Goal: Task Accomplishment & Management: Complete application form

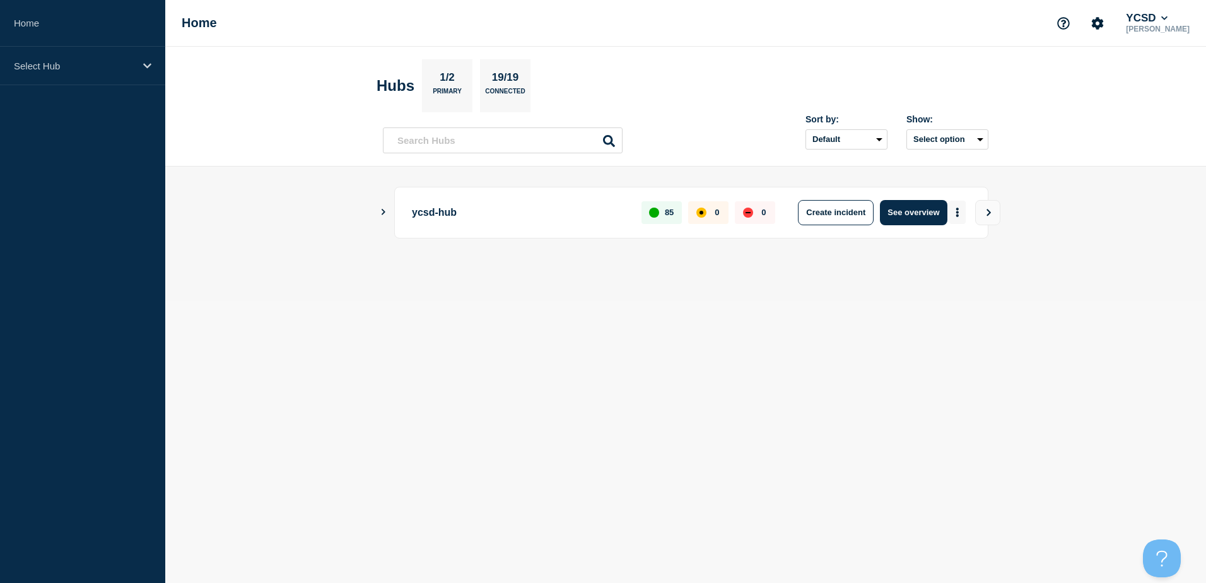
click at [953, 213] on button "More actions" at bounding box center [957, 212] width 16 height 23
click at [944, 247] on button "Create maintenance" at bounding box center [952, 250] width 85 height 11
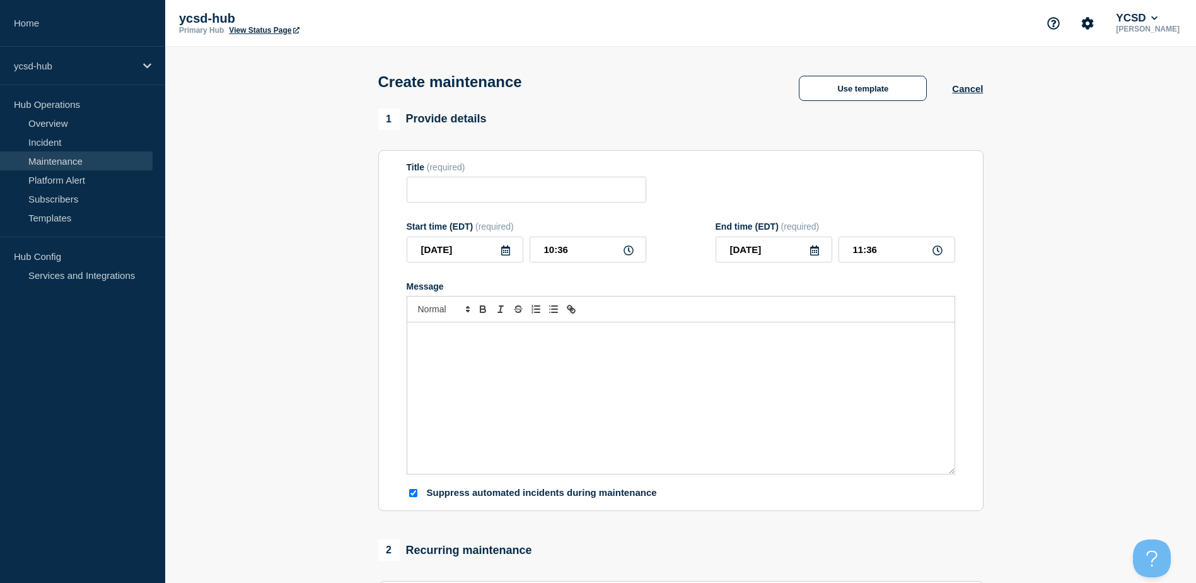
checkbox input "true"
click at [431, 191] on input "Title" at bounding box center [527, 190] width 240 height 26
paste input "Monthly Windows Updates ([DATE]) - Kronos and MC"
click at [531, 194] on input "Monthly Windows Updates ([DATE]) - Kronos and MC" at bounding box center [527, 190] width 240 height 26
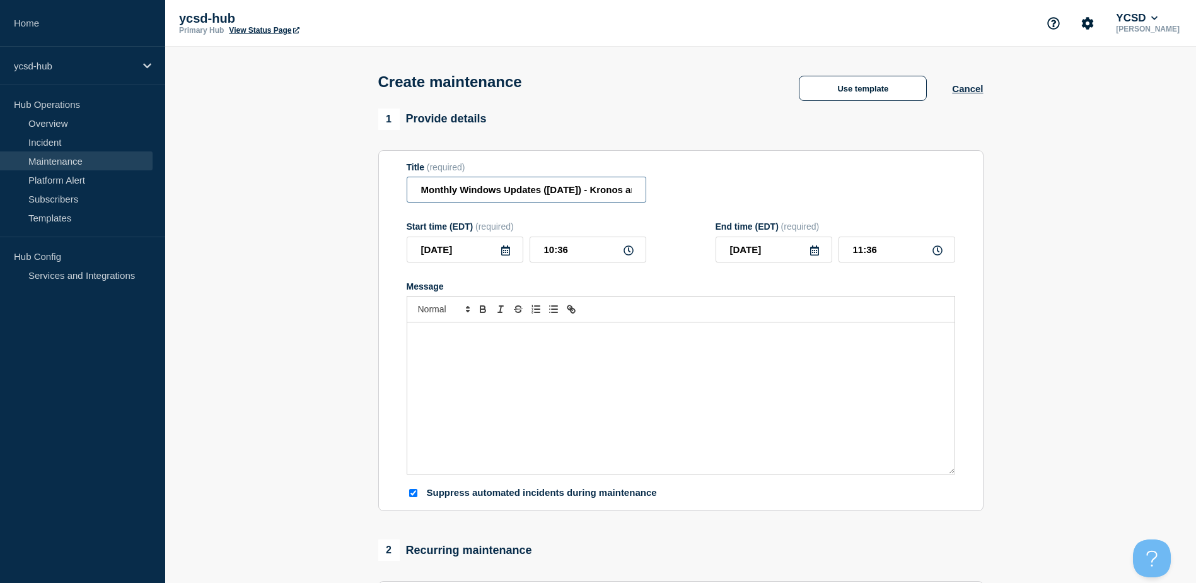
paste input "Patch"
paste input "([DATE])"
paste input "Kronos and MC"
type input "Monthly Windows Patches - (Kronos and MC: [DATE])"
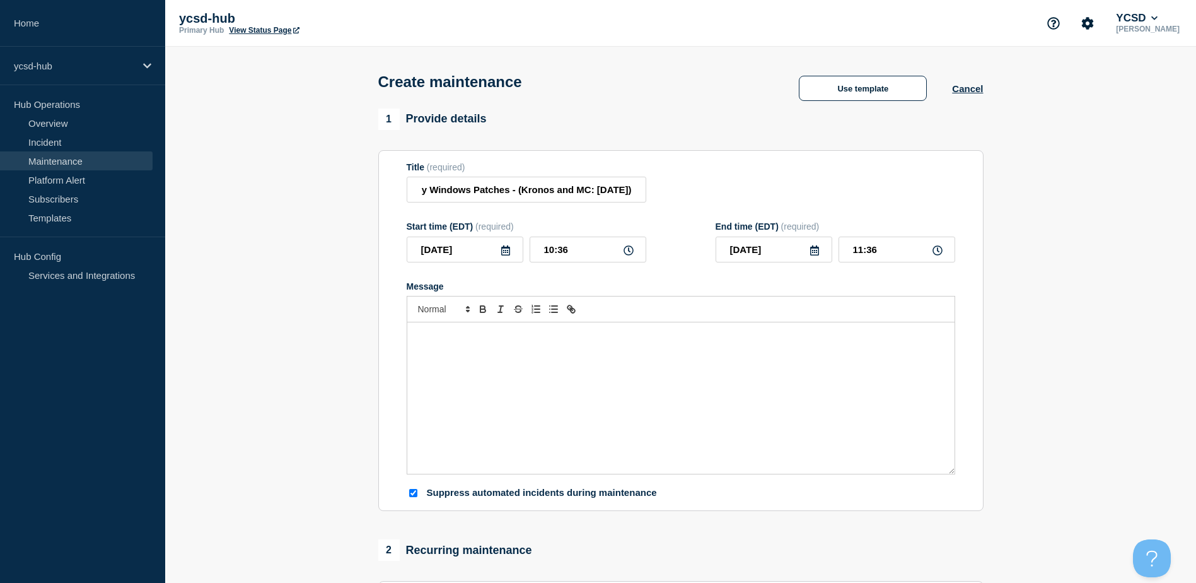
click at [503, 255] on icon at bounding box center [505, 250] width 9 height 10
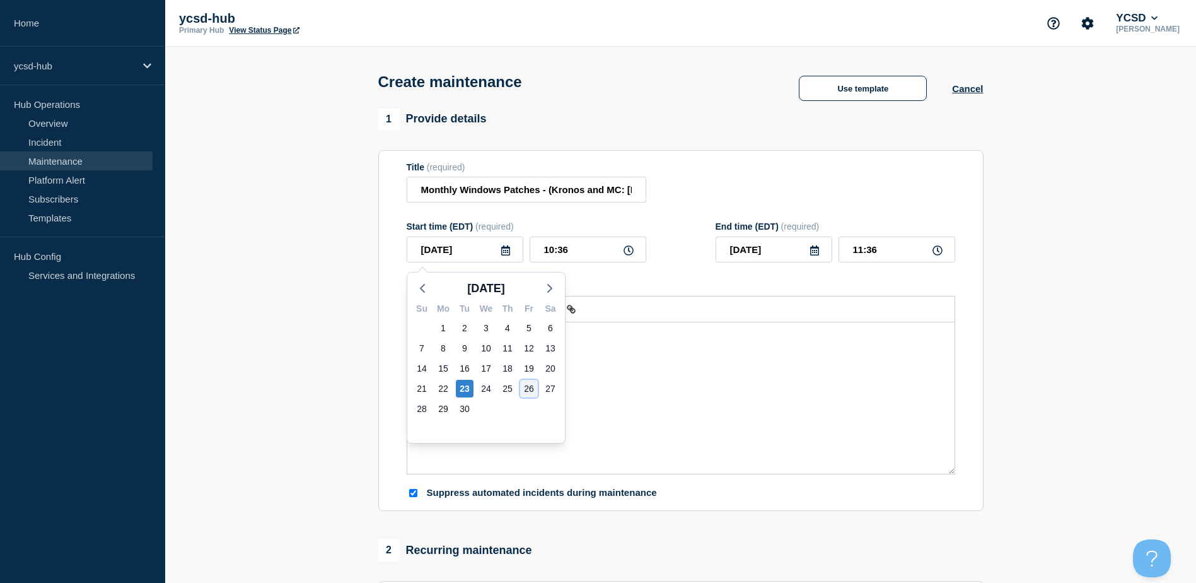
click at [528, 388] on div "26" at bounding box center [529, 389] width 18 height 18
type input "[DATE]"
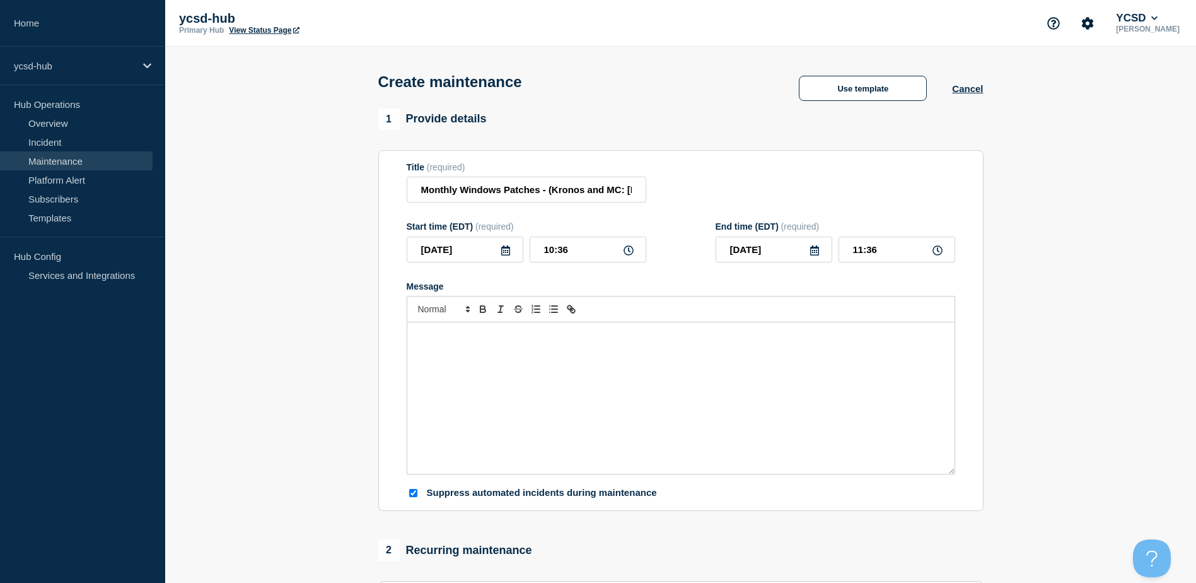
click at [627, 250] on icon at bounding box center [629, 250] width 10 height 10
click at [588, 261] on input "10:36" at bounding box center [588, 249] width 117 height 26
click at [569, 250] on input "10:36" at bounding box center [588, 249] width 117 height 26
click at [626, 255] on icon at bounding box center [629, 250] width 10 height 10
click at [617, 256] on input "10:36" at bounding box center [588, 249] width 117 height 26
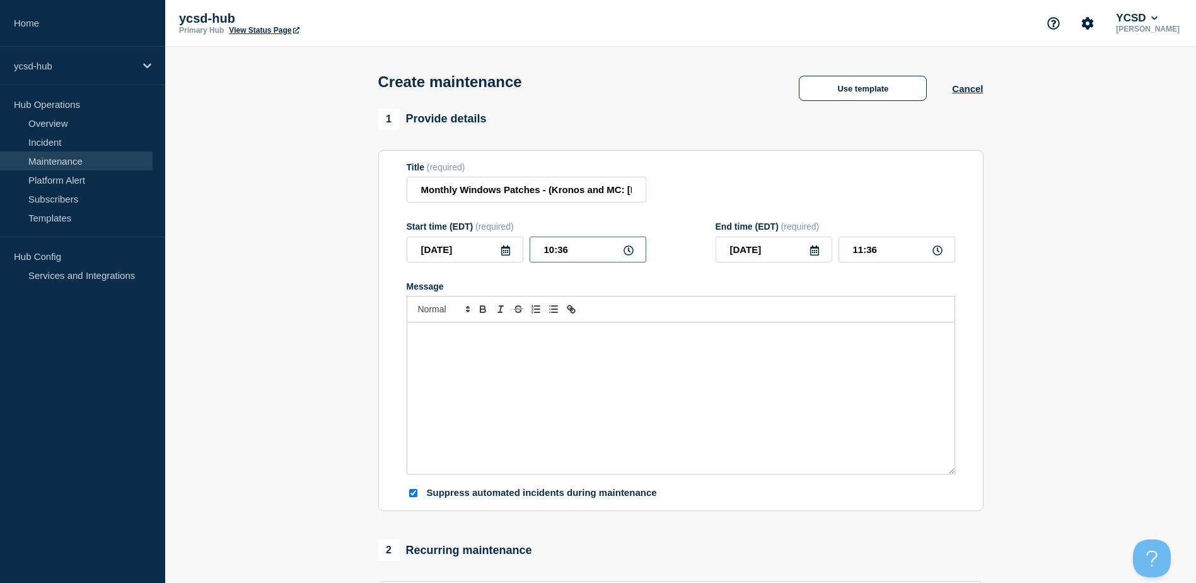
click at [543, 252] on input "10:36" at bounding box center [588, 249] width 117 height 26
drag, startPoint x: 579, startPoint y: 252, endPoint x: 559, endPoint y: 260, distance: 21.8
click at [559, 260] on input "10:36" at bounding box center [588, 249] width 117 height 26
type input "10:00"
click at [863, 252] on input "11:00" at bounding box center [897, 249] width 117 height 26
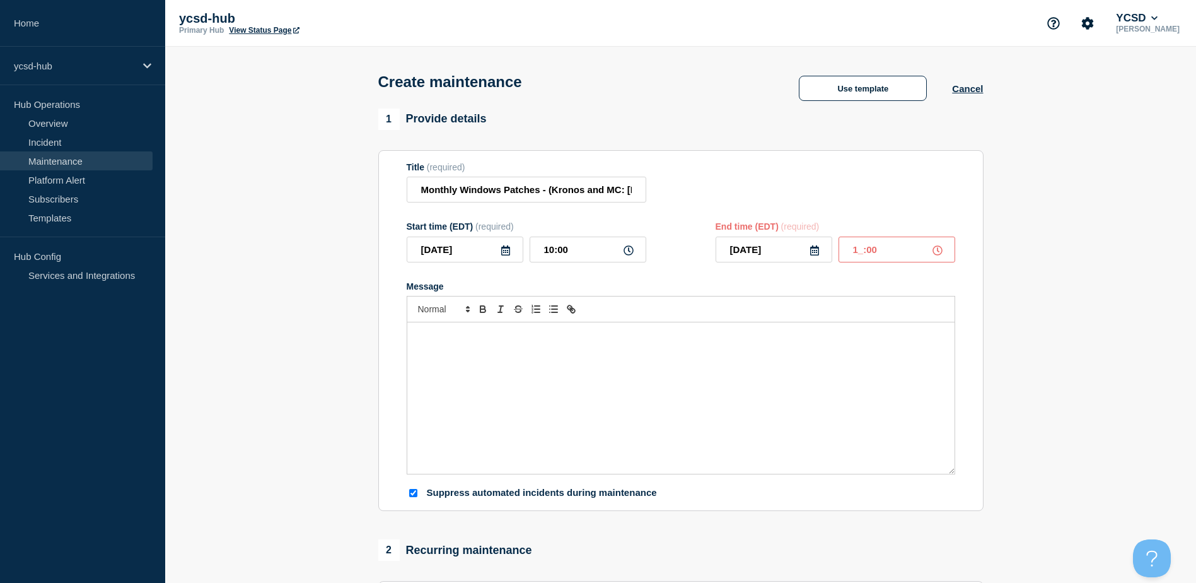
type input "12:00"
click at [456, 383] on div "Message" at bounding box center [680, 397] width 547 height 151
click at [547, 390] on div "Message" at bounding box center [680, 397] width 547 height 151
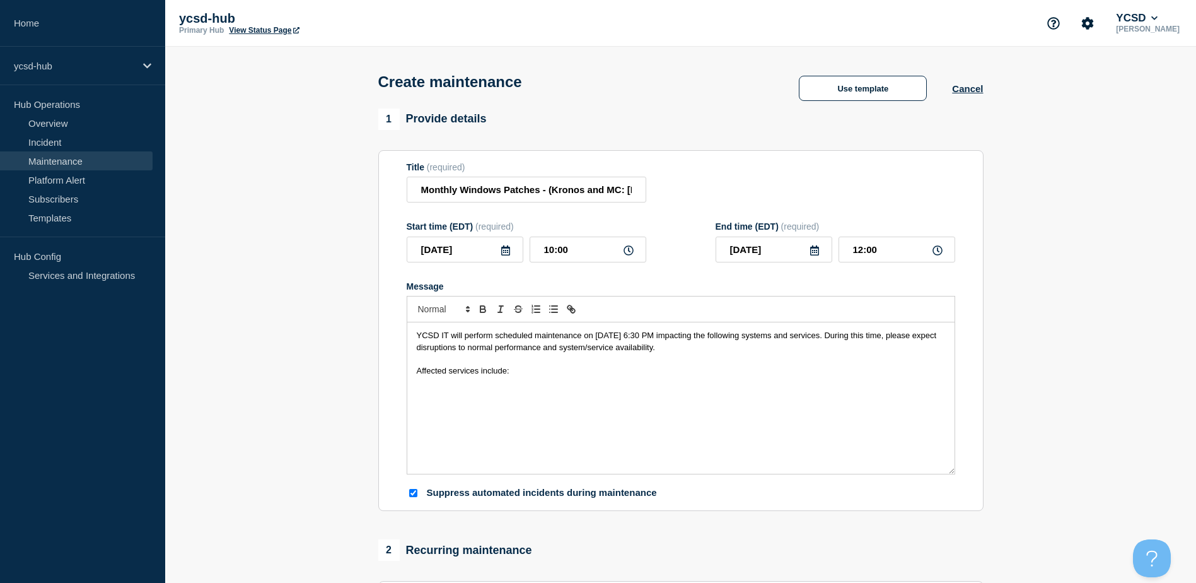
click at [510, 409] on div "YCSD IT will perform scheduled maintenance on [DATE] 6:30 PM impacting the foll…" at bounding box center [680, 397] width 547 height 151
click at [556, 388] on div "YCSD IT will perform scheduled maintenance on [DATE] 6:30 PM impacting the foll…" at bounding box center [680, 397] width 547 height 151
click at [643, 335] on span "YCSD IT will perform scheduled maintenance on [DATE] 6:30 PM impacting the foll…" at bounding box center [678, 340] width 522 height 21
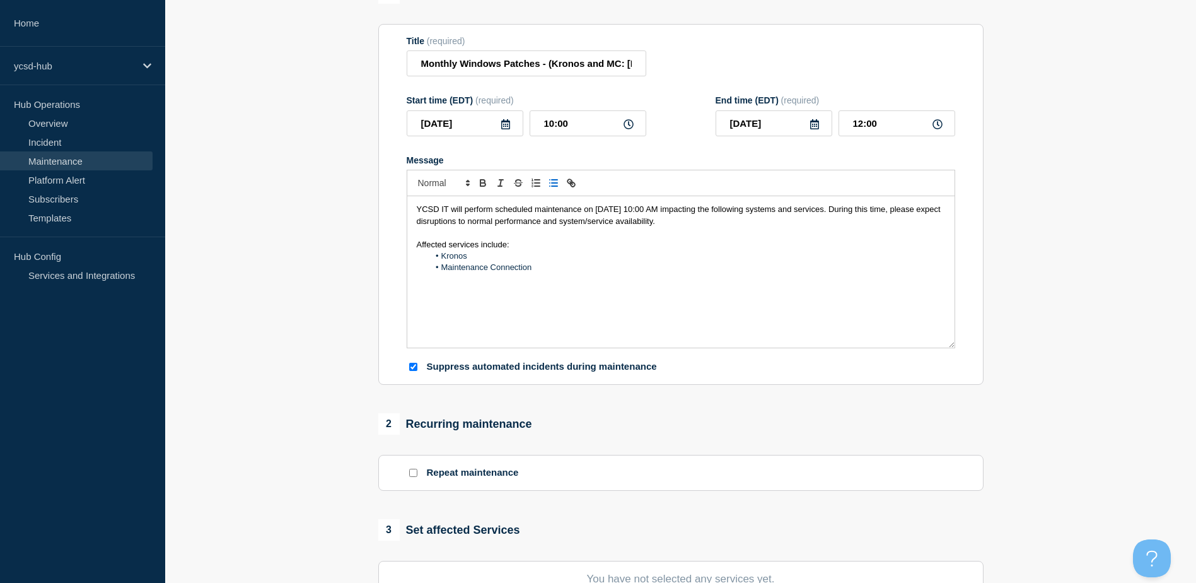
scroll to position [252, 0]
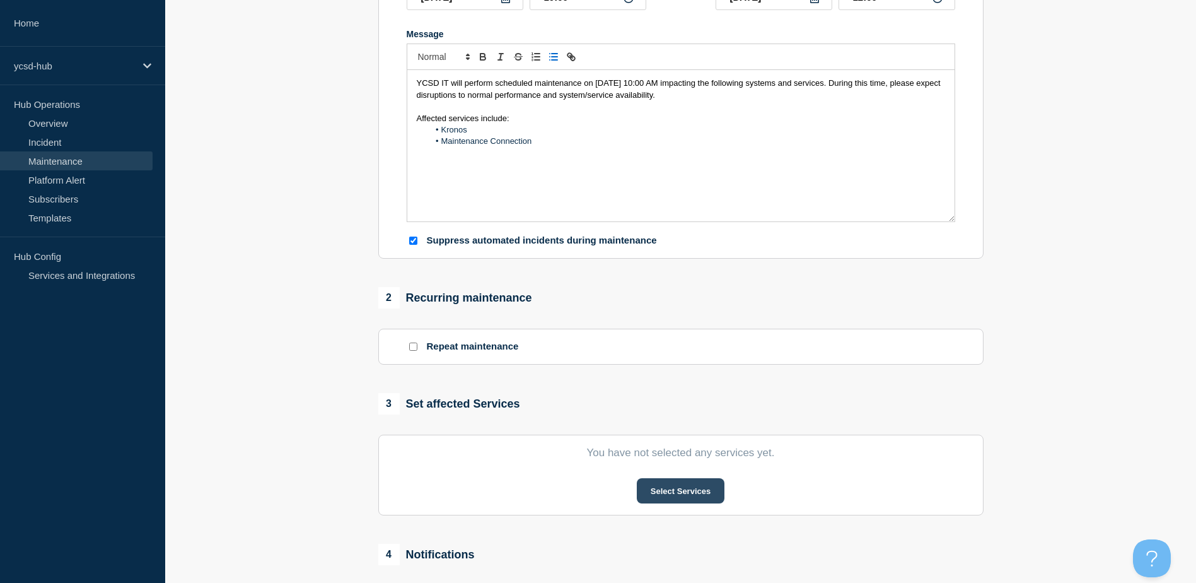
click at [683, 495] on button "Select Services" at bounding box center [681, 490] width 88 height 25
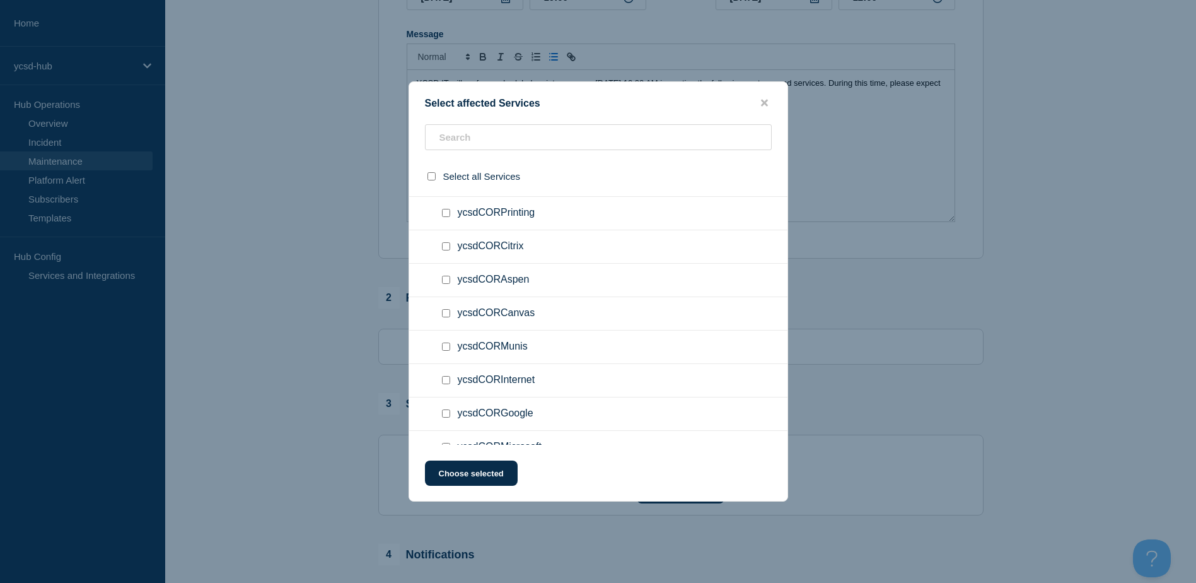
scroll to position [126, 0]
click at [447, 417] on input "ycsdCORWebsites checkbox" at bounding box center [446, 417] width 8 height 8
checkbox input "true"
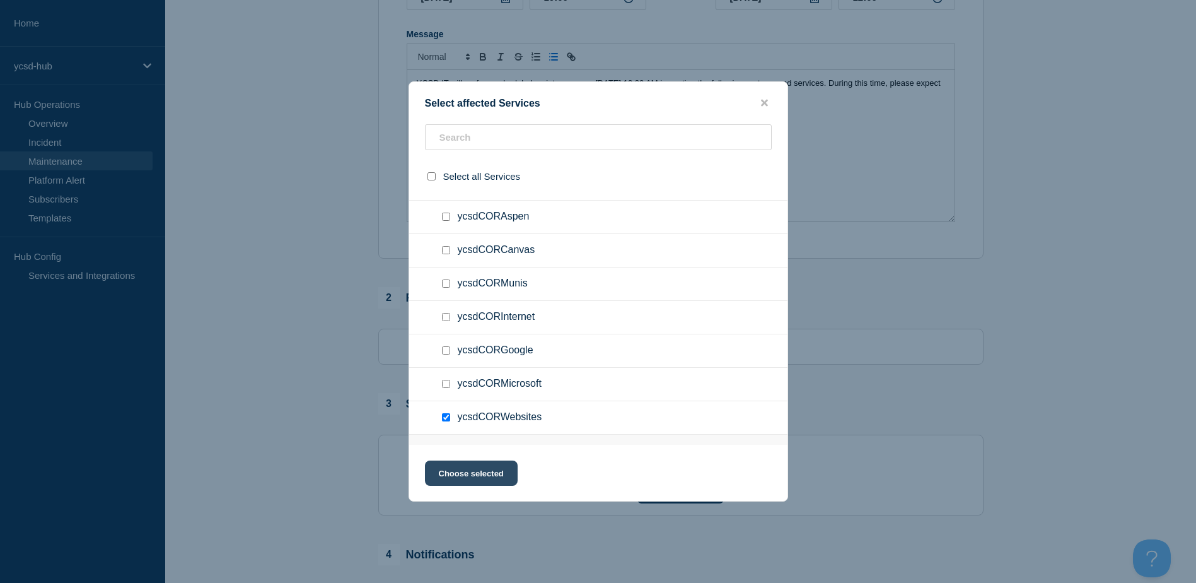
click at [487, 472] on button "Choose selected" at bounding box center [471, 472] width 93 height 25
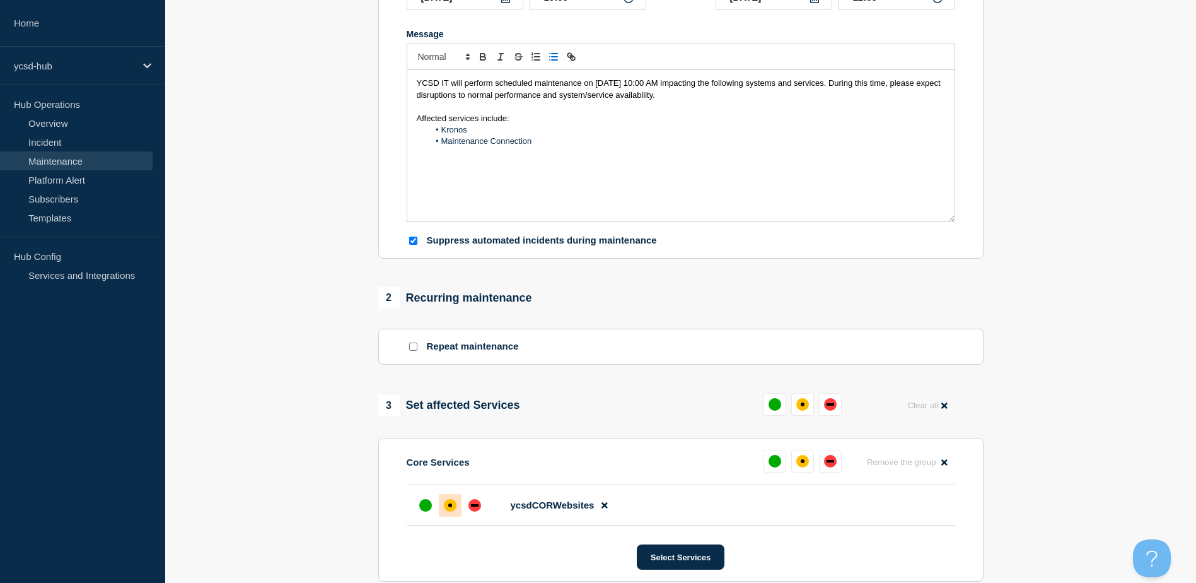
click at [451, 507] on div "affected" at bounding box center [450, 505] width 4 height 4
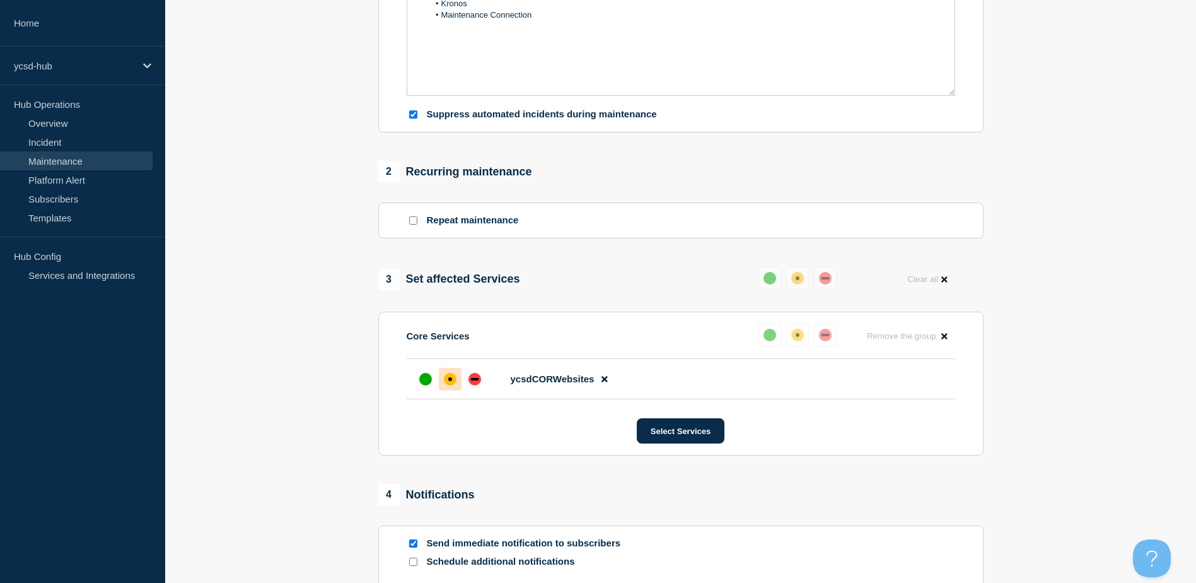
scroll to position [504, 0]
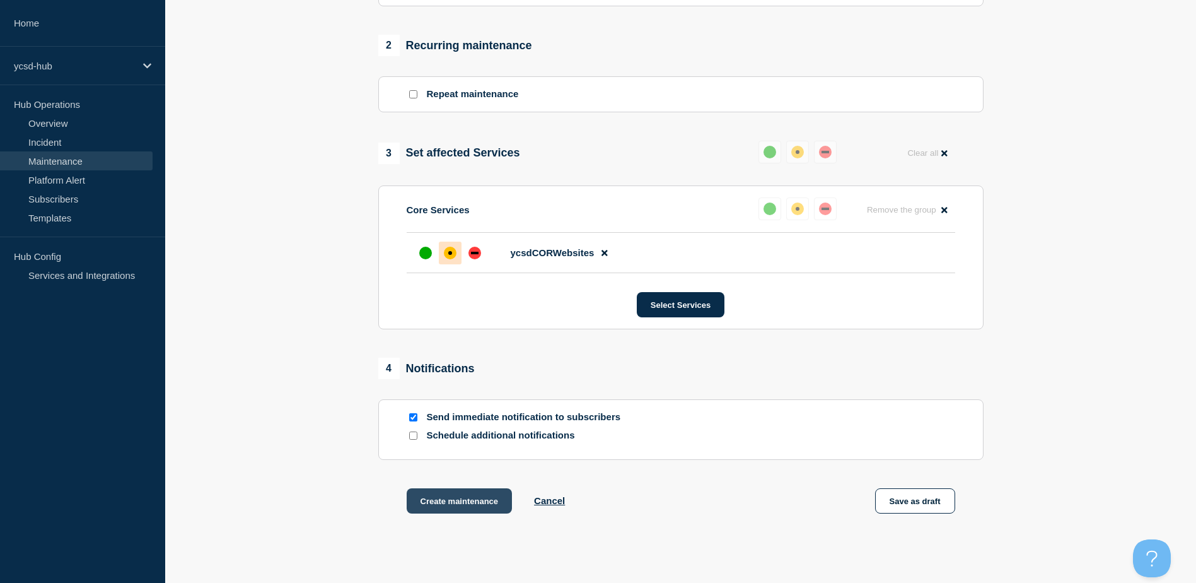
click at [474, 501] on button "Create maintenance" at bounding box center [460, 500] width 106 height 25
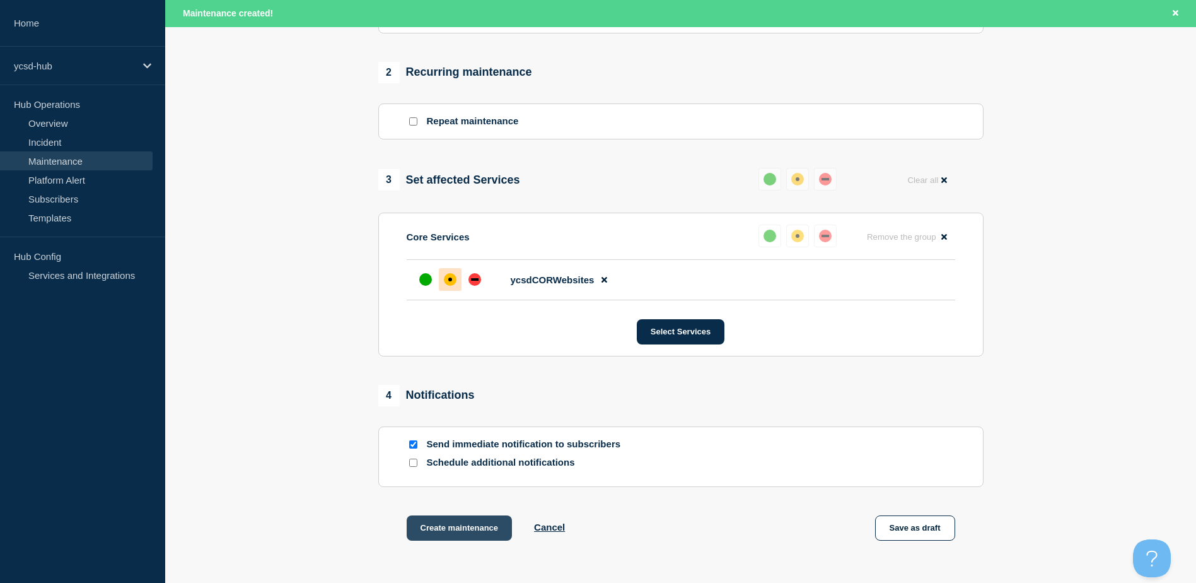
scroll to position [531, 0]
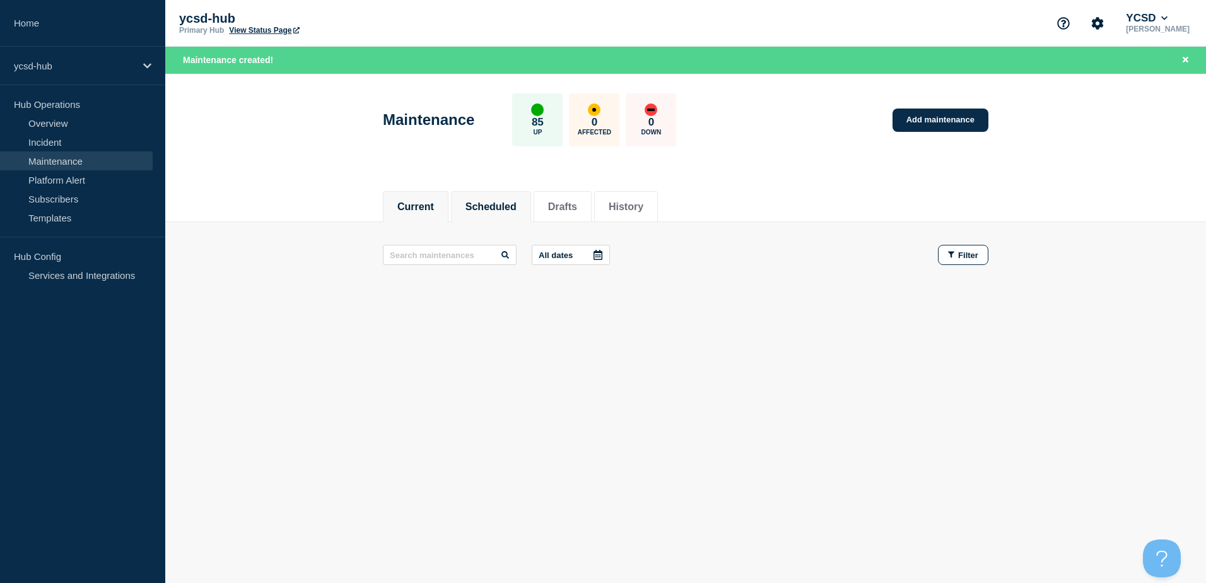
click at [522, 213] on li "Scheduled" at bounding box center [491, 206] width 80 height 31
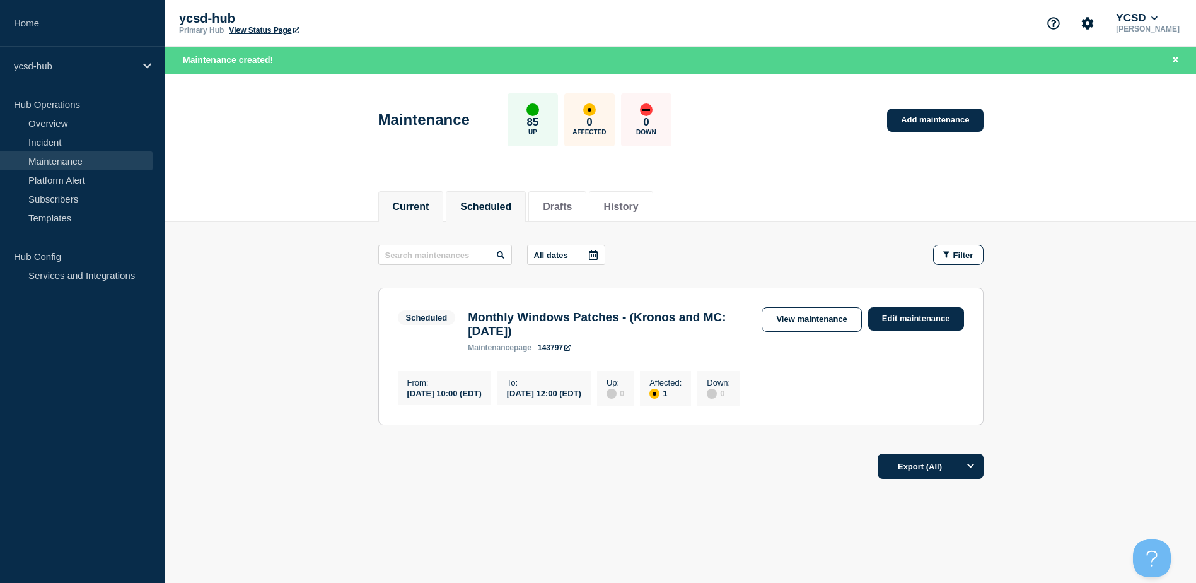
click at [440, 205] on li "Current" at bounding box center [411, 206] width 66 height 31
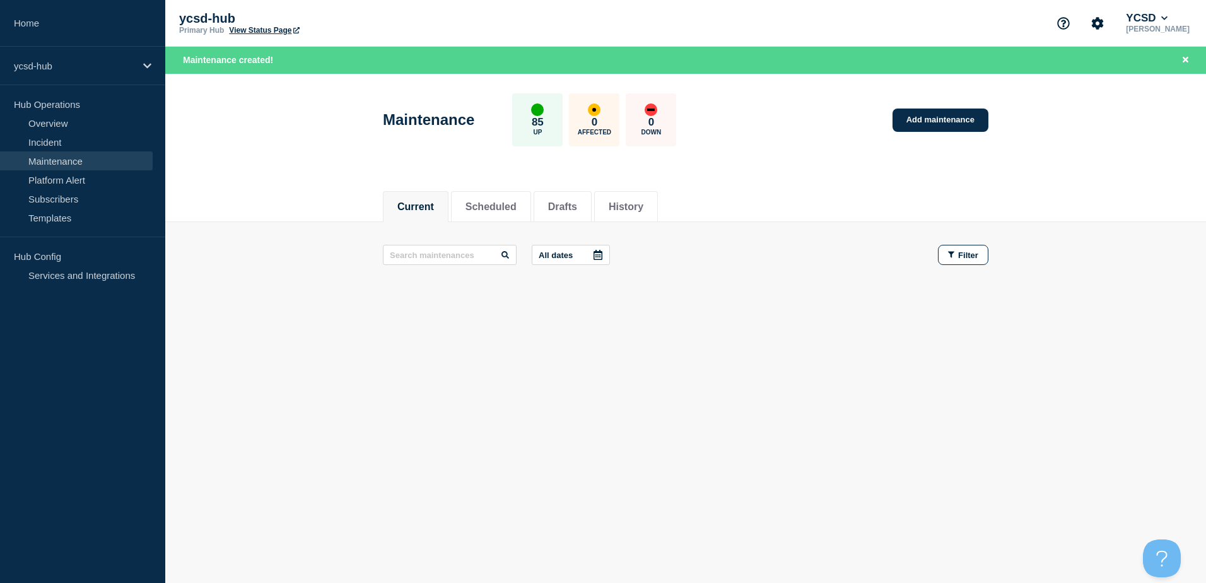
click at [549, 360] on div "Current Scheduled Drafts History Current Scheduled Drafts History All dates Fil…" at bounding box center [685, 285] width 1040 height 214
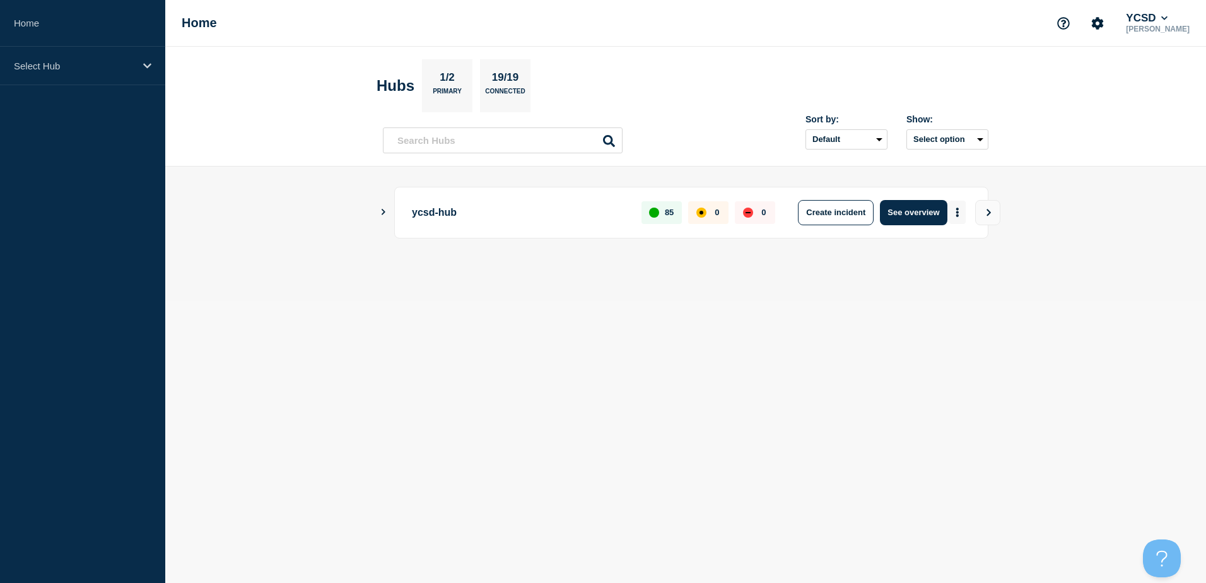
click at [963, 211] on button "More actions" at bounding box center [957, 212] width 16 height 23
click at [105, 64] on p "Select Hub" at bounding box center [74, 66] width 121 height 11
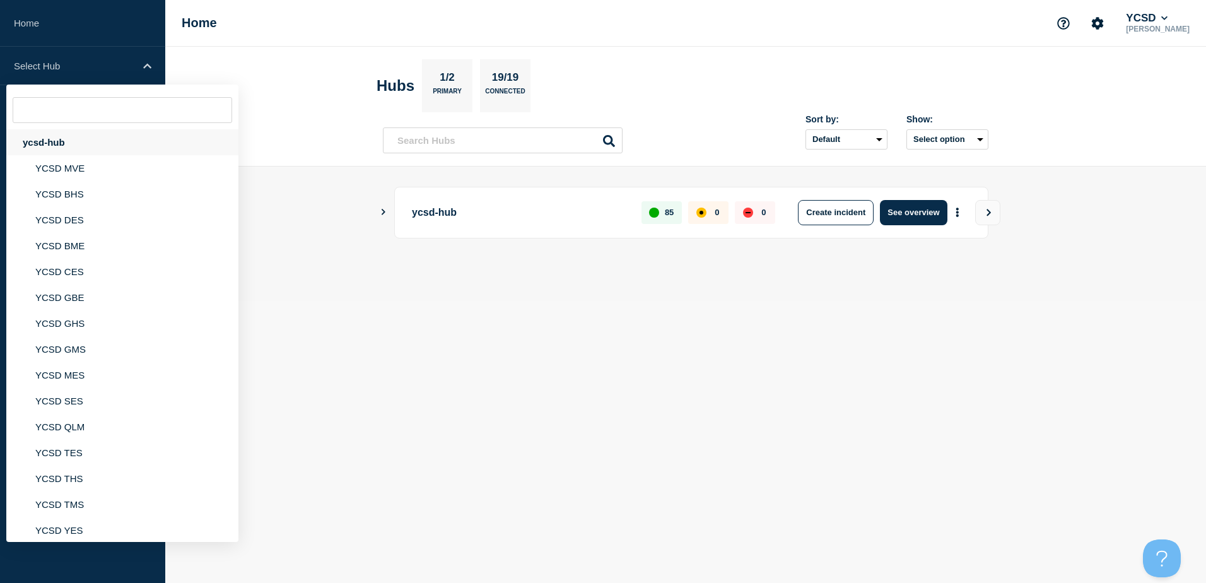
click at [60, 154] on div "ycsd-hub" at bounding box center [122, 142] width 232 height 26
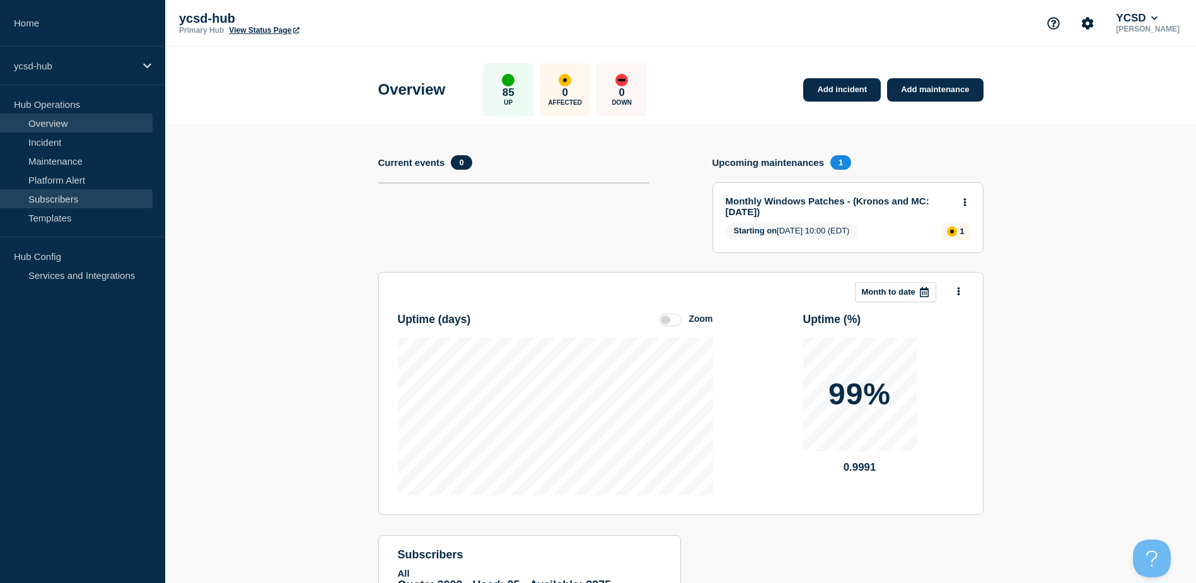
click at [83, 201] on link "Subscribers" at bounding box center [76, 198] width 153 height 19
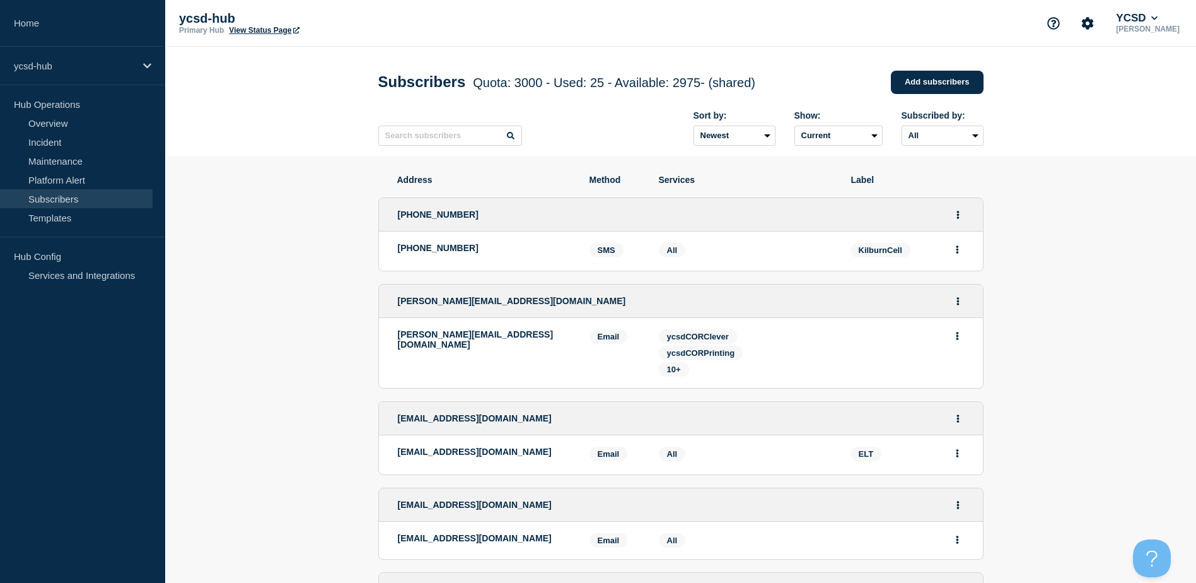
click at [69, 24] on link "Home" at bounding box center [82, 23] width 165 height 47
